Goal: Task Accomplishment & Management: Manage account settings

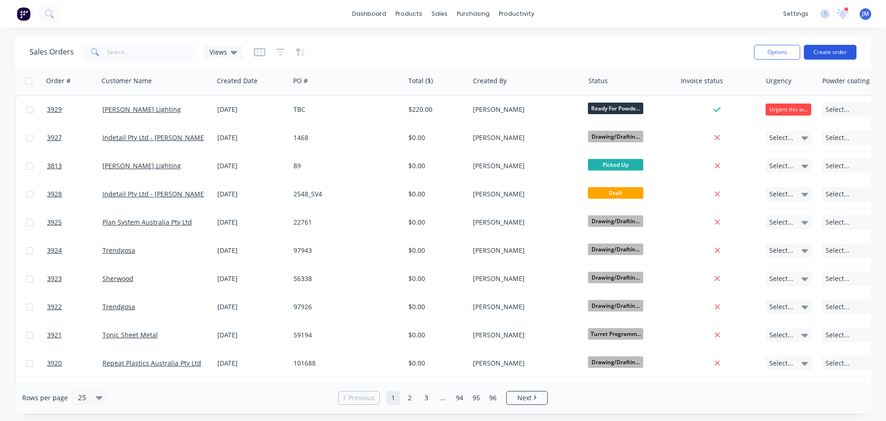
click at [830, 53] on button "Create order" at bounding box center [830, 52] width 53 height 15
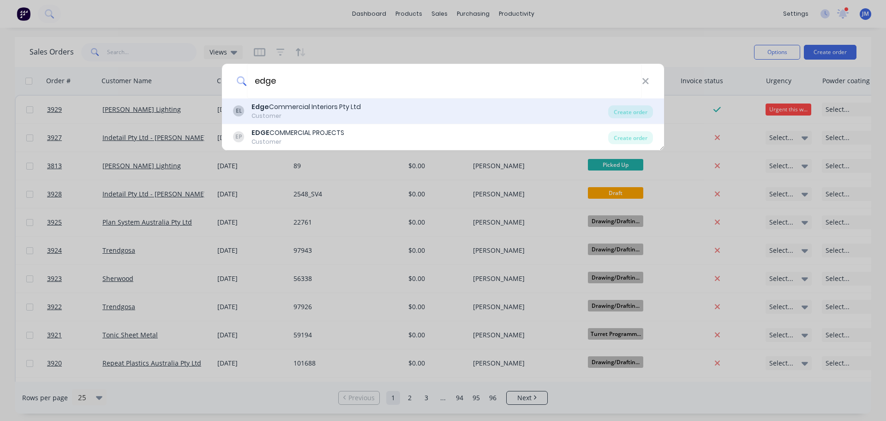
type input "edge"
click at [305, 116] on div "Customer" at bounding box center [306, 116] width 109 height 8
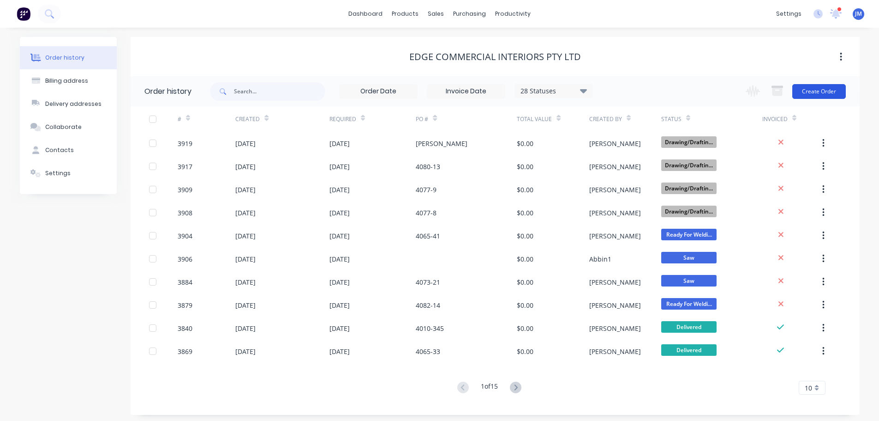
click at [828, 94] on button "Create Order" at bounding box center [820, 91] width 54 height 15
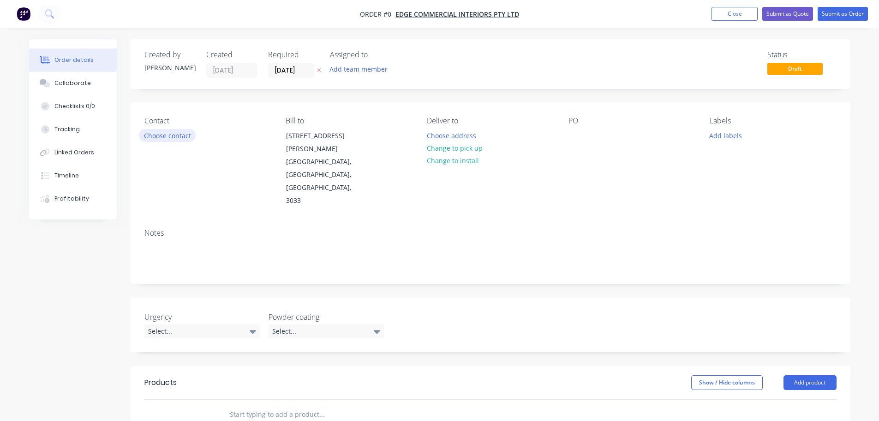
click at [151, 136] on button "Choose contact" at bounding box center [167, 135] width 57 height 12
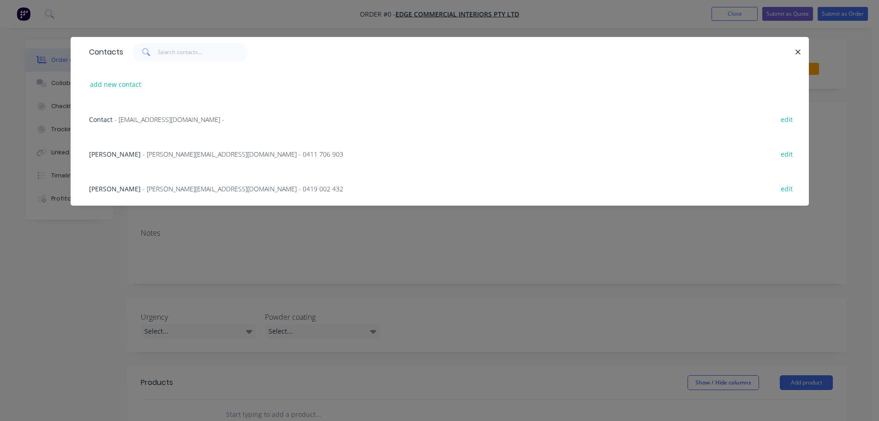
click at [145, 182] on div "Frank Naimo - frankn@edgecommercial.com.au - 0419 002 432 edit" at bounding box center [439, 188] width 711 height 35
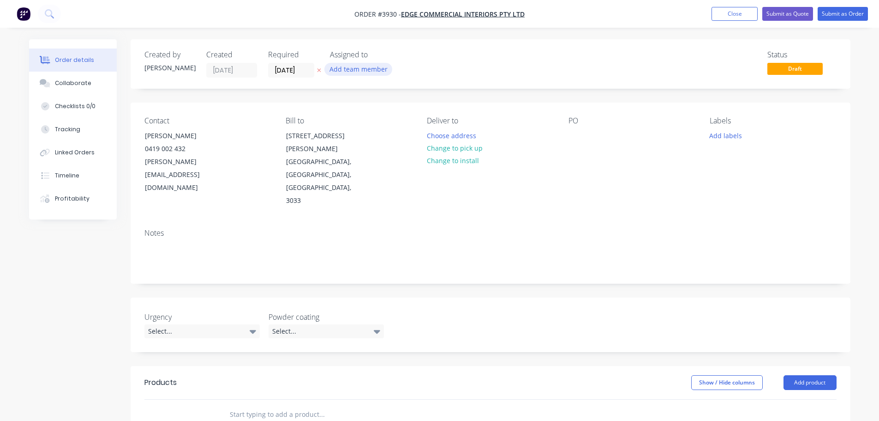
click at [333, 67] on button "Add team member" at bounding box center [359, 69] width 68 height 12
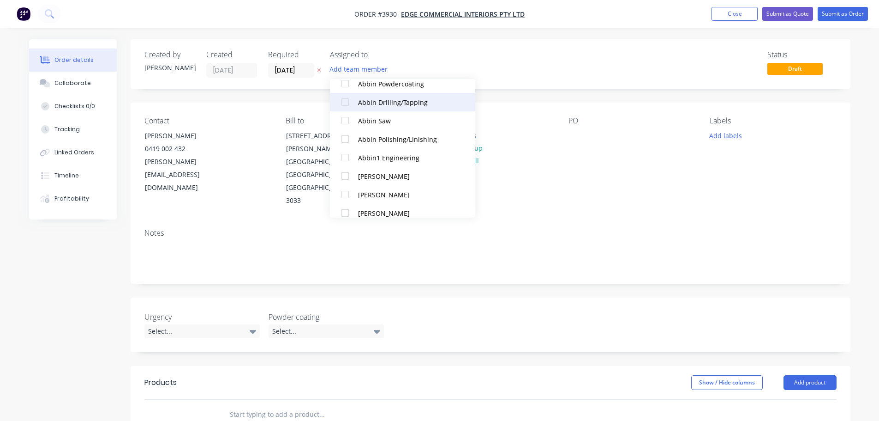
scroll to position [231, 0]
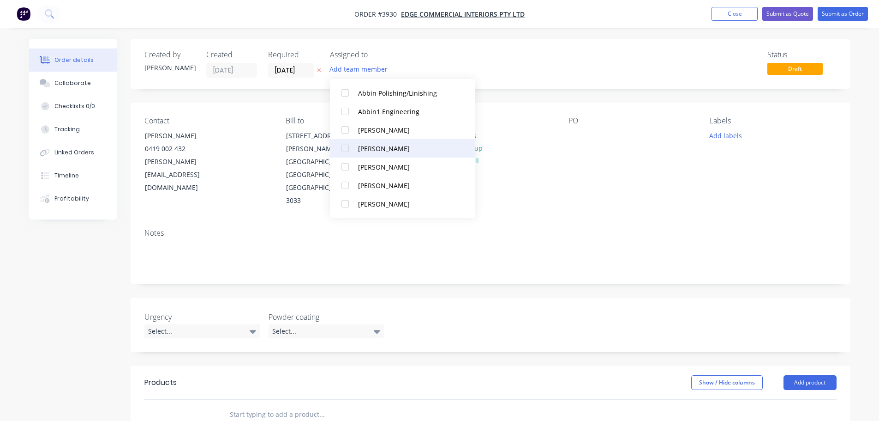
click at [346, 149] on div at bounding box center [345, 148] width 18 height 18
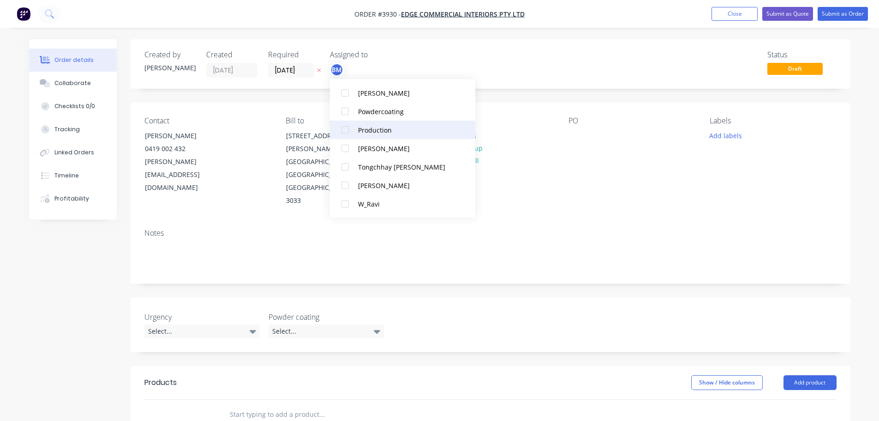
click at [344, 130] on div at bounding box center [345, 129] width 18 height 18
click at [580, 170] on div "Contact Frank Naimo 0419 002 432 frankn@edgecommercial.com.au Bill to 32 Webber…" at bounding box center [491, 161] width 720 height 119
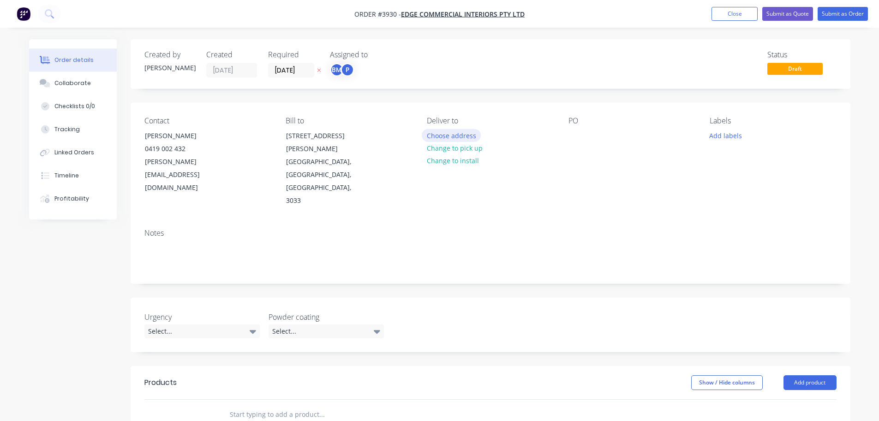
click at [464, 133] on button "Choose address" at bounding box center [451, 135] width 59 height 12
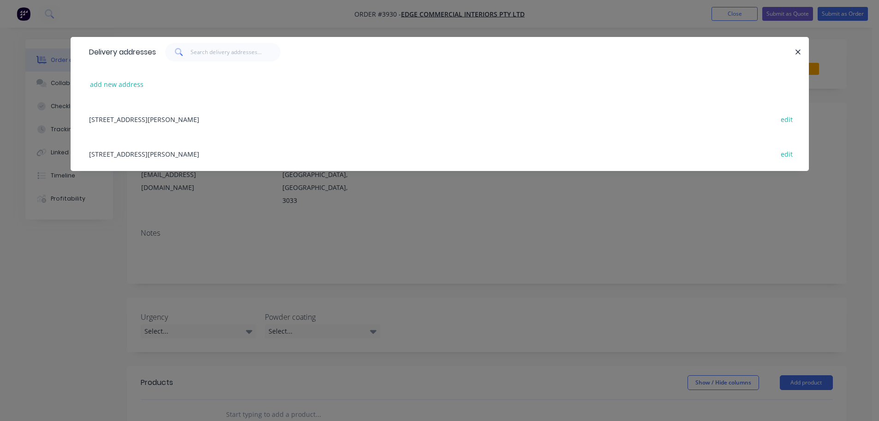
click at [159, 153] on div "32 Webber Parade, East Keilor, Victoria, Australia, 3033 edit" at bounding box center [439, 153] width 711 height 35
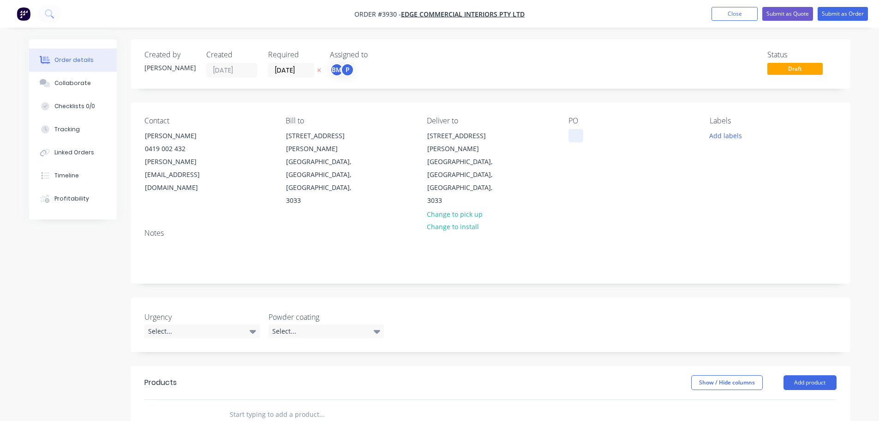
click at [580, 138] on div at bounding box center [576, 135] width 15 height 13
click at [69, 80] on div "Collaborate" at bounding box center [72, 83] width 36 height 8
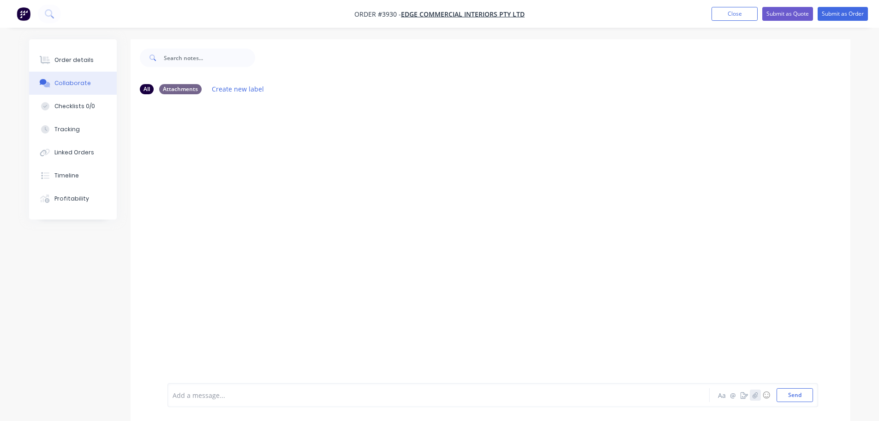
click at [759, 391] on button "button" at bounding box center [755, 394] width 11 height 11
click at [89, 84] on button "Collaborate" at bounding box center [73, 83] width 88 height 23
click at [80, 81] on div "Collaborate" at bounding box center [72, 83] width 36 height 8
click at [759, 396] on button "button" at bounding box center [755, 394] width 11 height 11
click at [787, 394] on button "Send" at bounding box center [795, 395] width 36 height 14
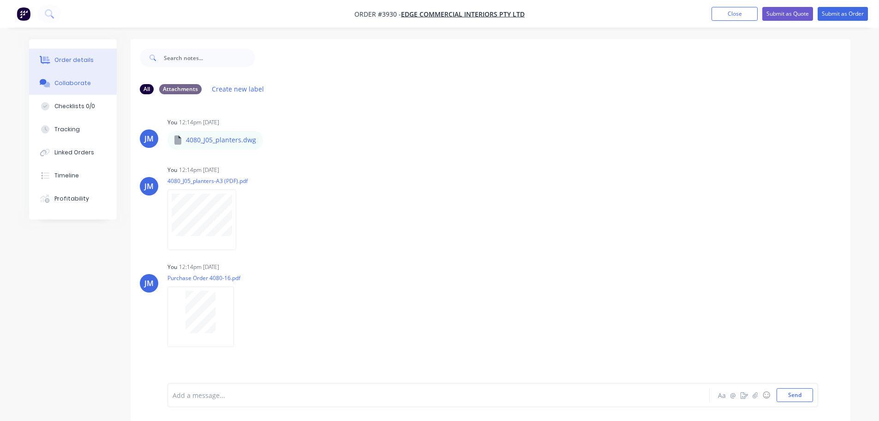
click at [78, 57] on div "Order details" at bounding box center [73, 60] width 39 height 8
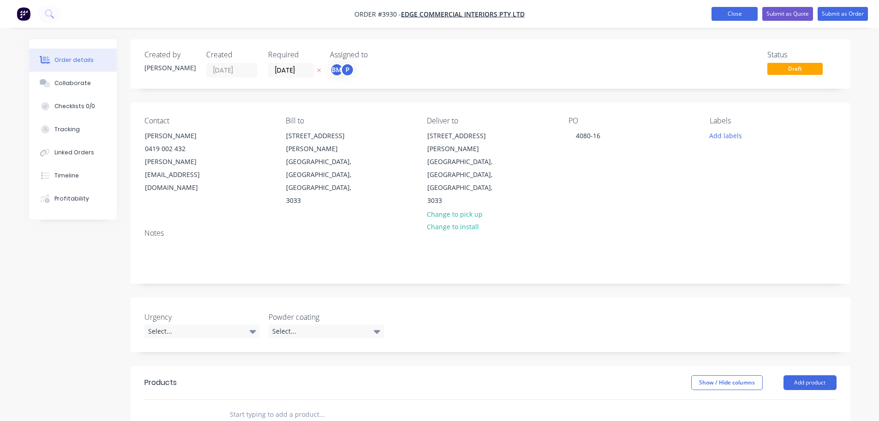
click at [733, 14] on button "Close" at bounding box center [735, 14] width 46 height 14
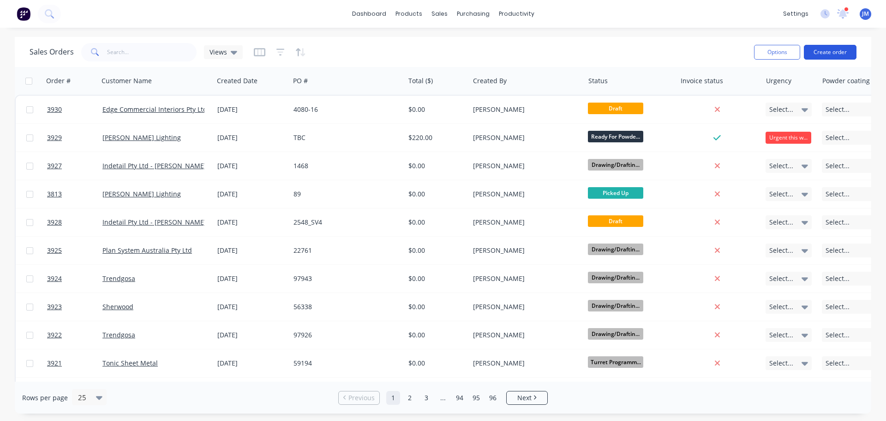
click at [821, 51] on button "Create order" at bounding box center [830, 52] width 53 height 15
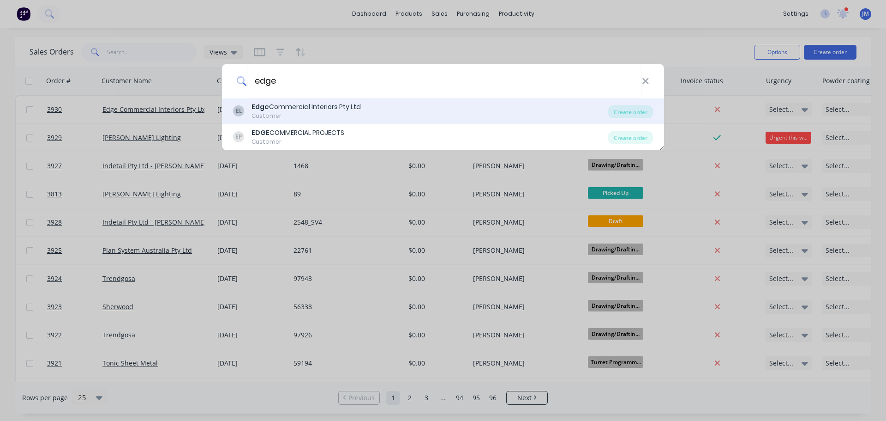
type input "edge"
click at [303, 113] on div "Customer" at bounding box center [306, 116] width 109 height 8
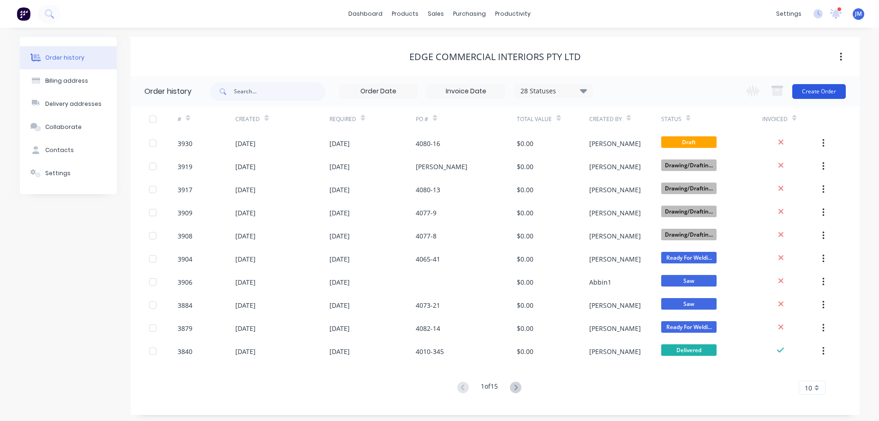
click at [812, 93] on button "Create Order" at bounding box center [820, 91] width 54 height 15
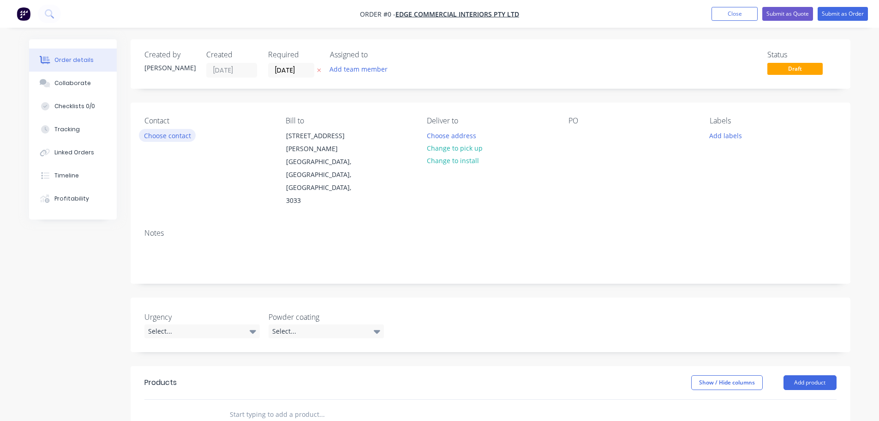
click at [168, 134] on button "Choose contact" at bounding box center [167, 135] width 57 height 12
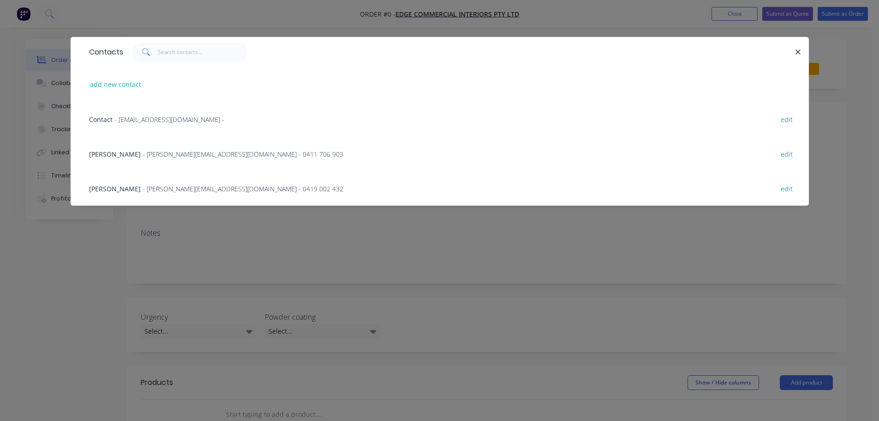
click at [157, 193] on span "- frankn@edgecommercial.com.au - 0419 002 432" at bounding box center [243, 188] width 201 height 9
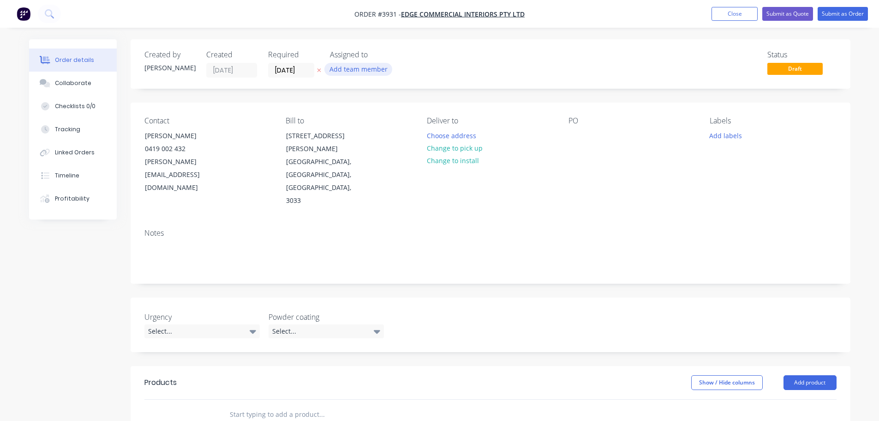
click at [353, 70] on button "Add team member" at bounding box center [359, 69] width 68 height 12
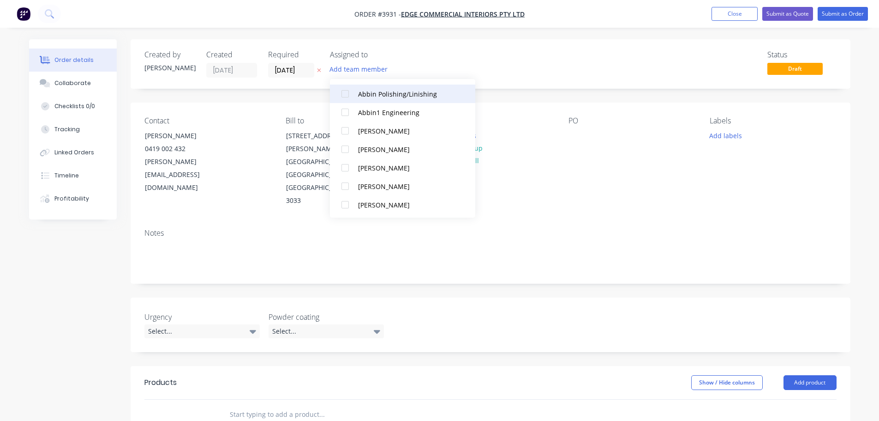
scroll to position [231, 0]
click at [344, 150] on div at bounding box center [345, 148] width 18 height 18
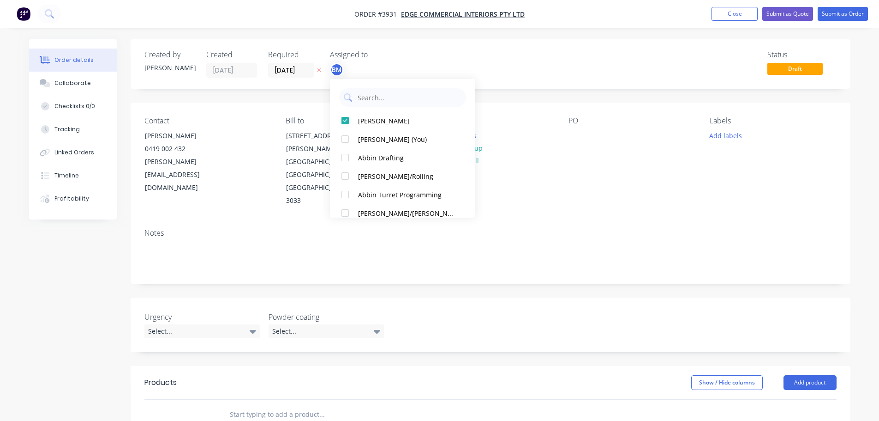
click at [562, 179] on div "Contact Frank Naimo 0419 002 432 frankn@edgecommercial.com.au Bill to 32 Webber…" at bounding box center [491, 161] width 720 height 119
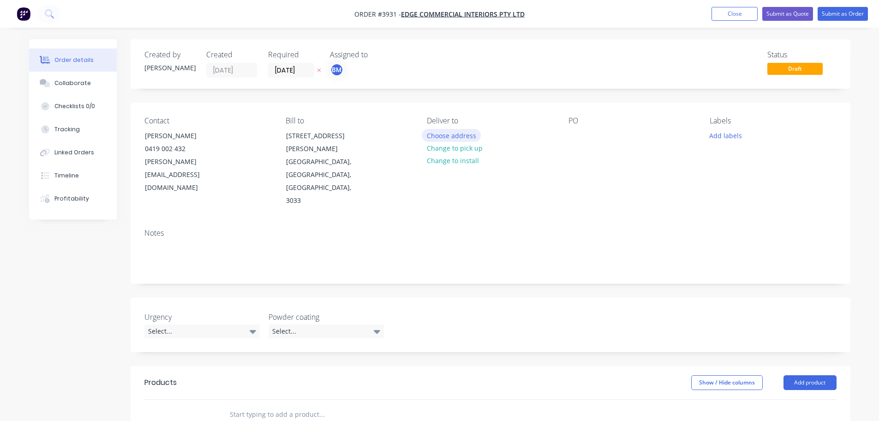
click at [444, 137] on button "Choose address" at bounding box center [451, 135] width 59 height 12
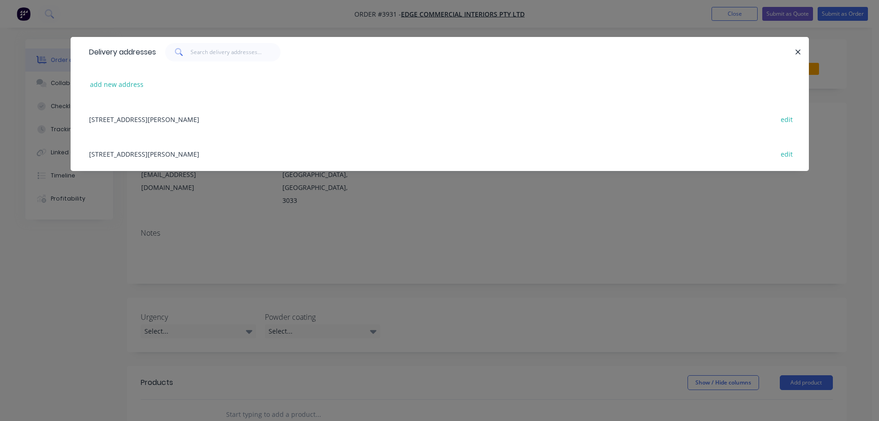
click at [191, 156] on div "32 Webber Parade, East Keilor, Victoria, Australia, 3033 edit" at bounding box center [439, 153] width 711 height 35
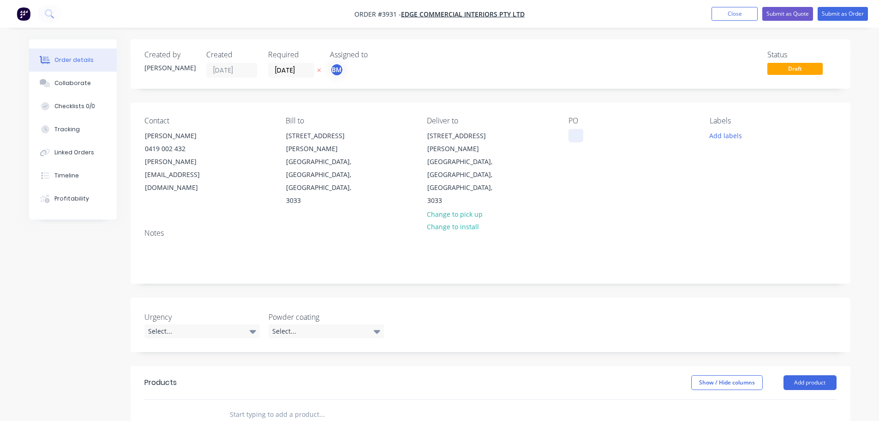
click at [573, 135] on div at bounding box center [576, 135] width 15 height 13
click at [71, 78] on button "Collaborate" at bounding box center [73, 83] width 88 height 23
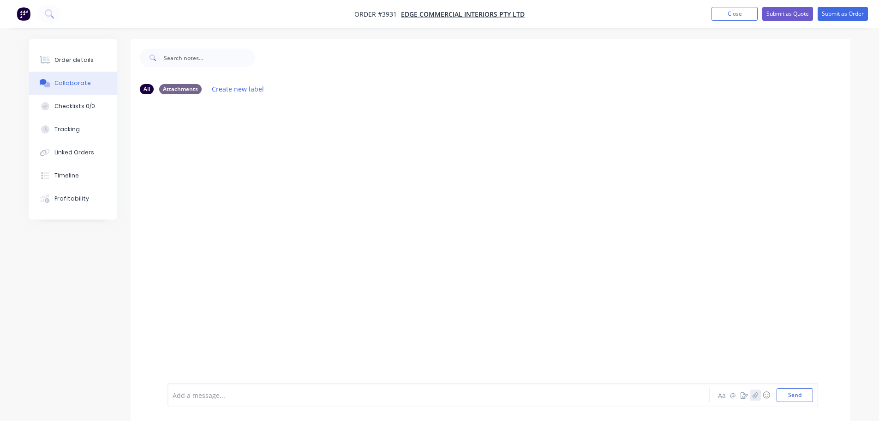
click at [754, 399] on button "button" at bounding box center [755, 394] width 11 height 11
click at [807, 392] on button "Send" at bounding box center [795, 395] width 36 height 14
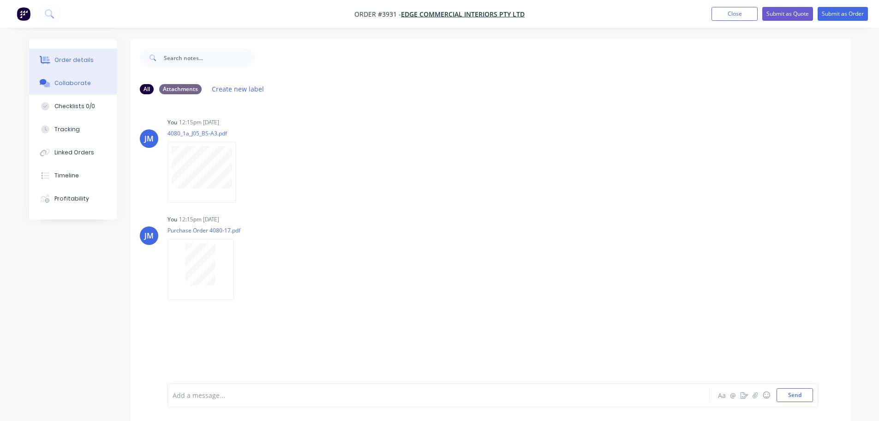
click at [63, 60] on div "Order details" at bounding box center [73, 60] width 39 height 8
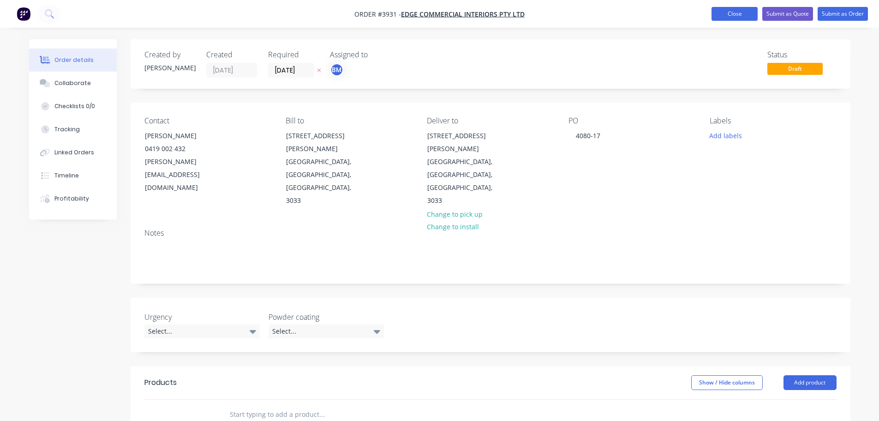
click at [737, 15] on button "Close" at bounding box center [735, 14] width 46 height 14
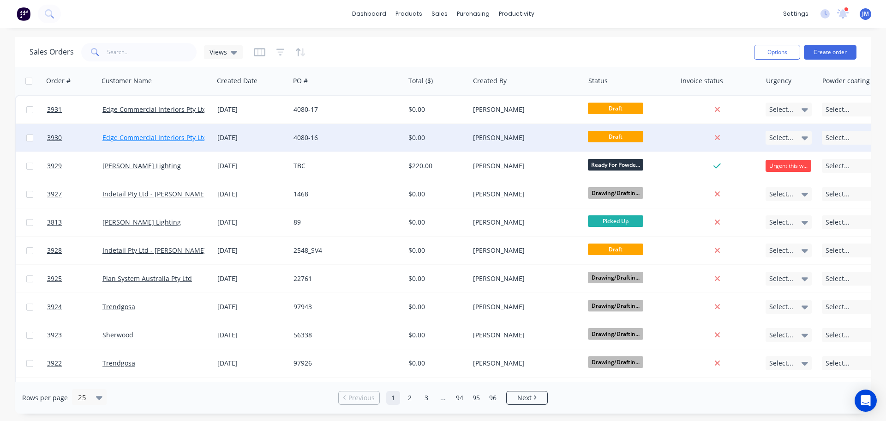
click at [172, 139] on link "Edge Commercial Interiors Pty Ltd" at bounding box center [154, 137] width 105 height 9
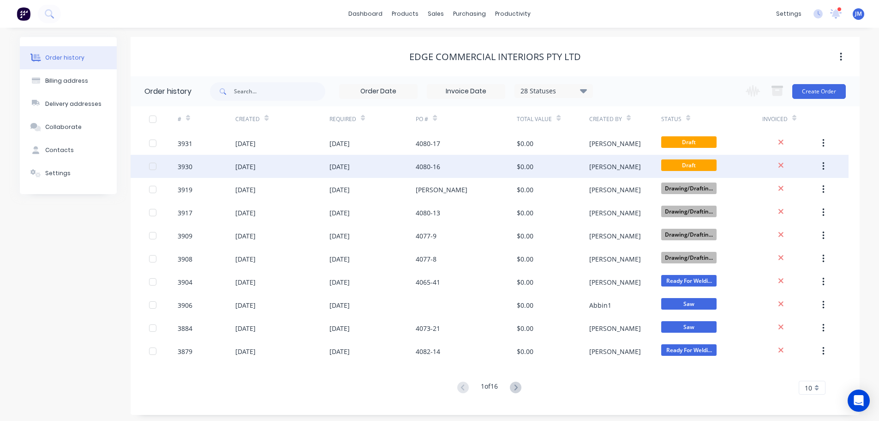
click at [470, 159] on div "4080-16" at bounding box center [466, 166] width 101 height 23
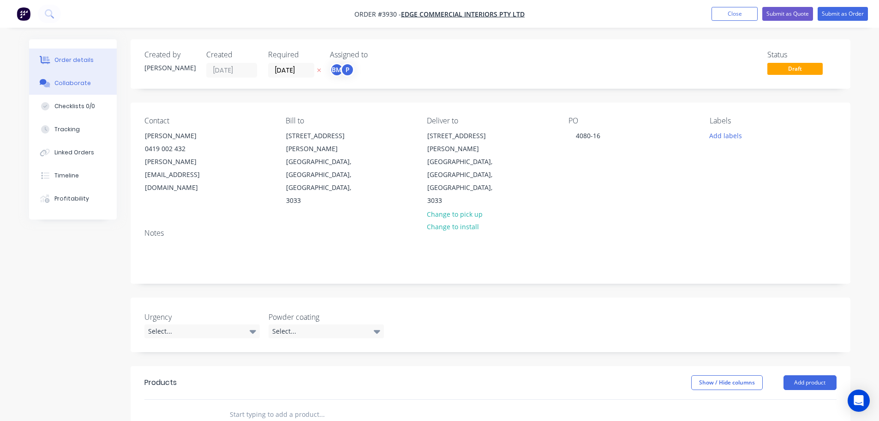
click at [71, 83] on div "Collaborate" at bounding box center [72, 83] width 36 height 8
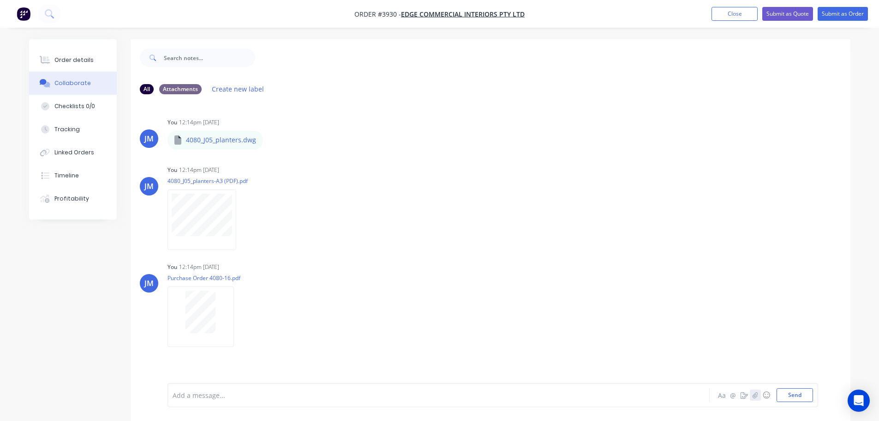
click at [755, 393] on icon "button" at bounding box center [755, 395] width 5 height 6
click at [793, 396] on button "Send" at bounding box center [795, 395] width 36 height 14
click at [77, 57] on div "Order details" at bounding box center [73, 60] width 39 height 8
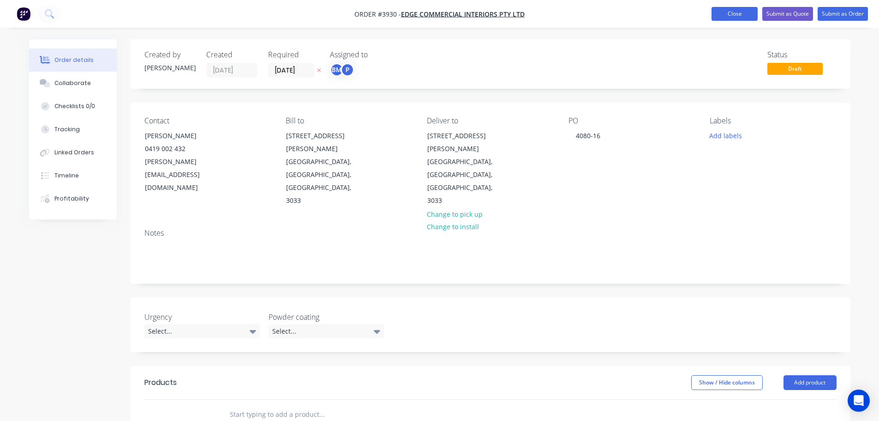
click at [721, 16] on button "Close" at bounding box center [735, 14] width 46 height 14
